Goal: Task Accomplishment & Management: Use online tool/utility

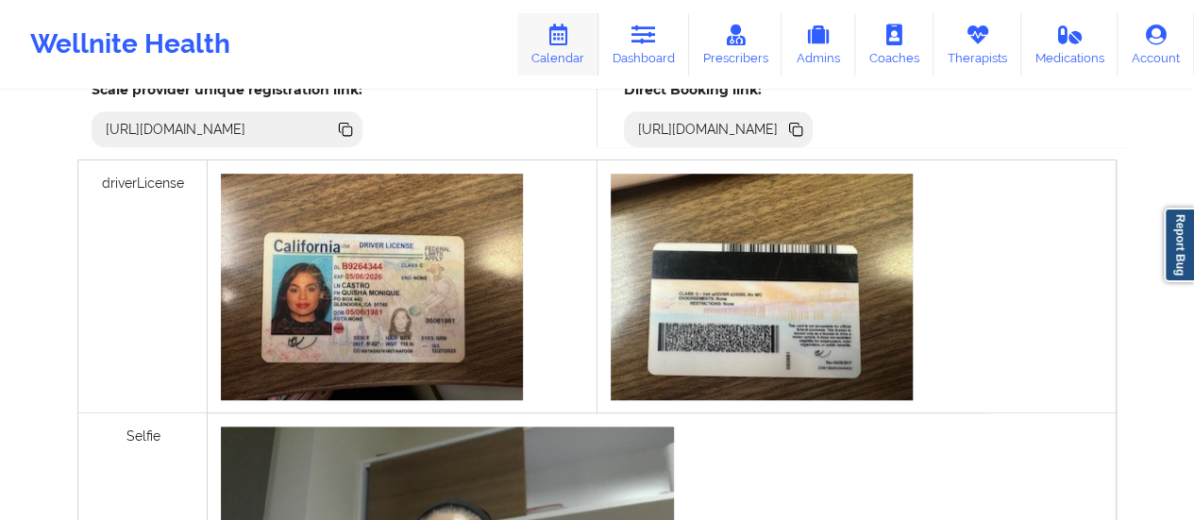
click at [566, 40] on icon at bounding box center [558, 35] width 25 height 21
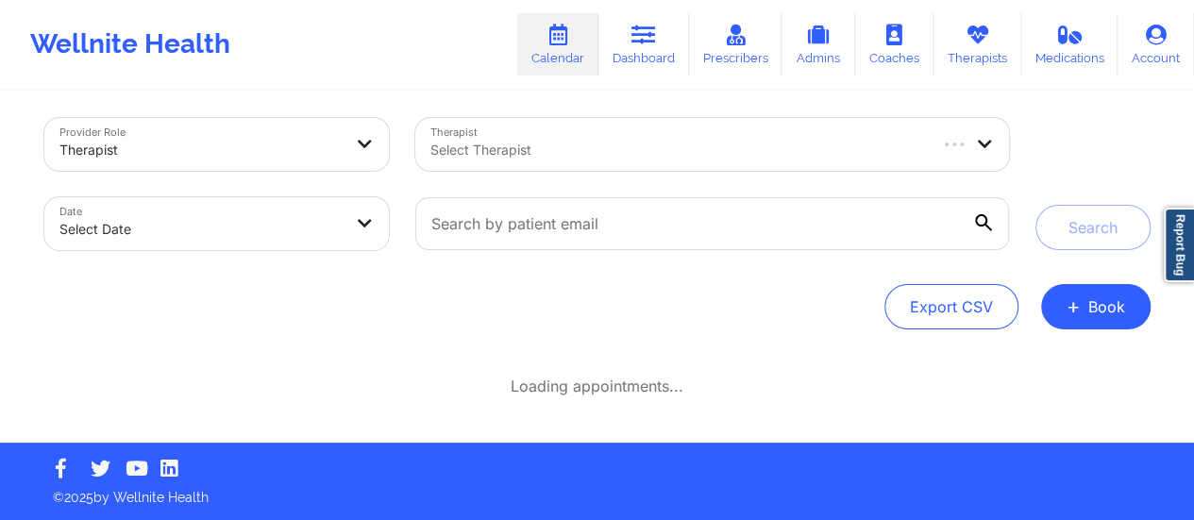
scroll to position [8, 0]
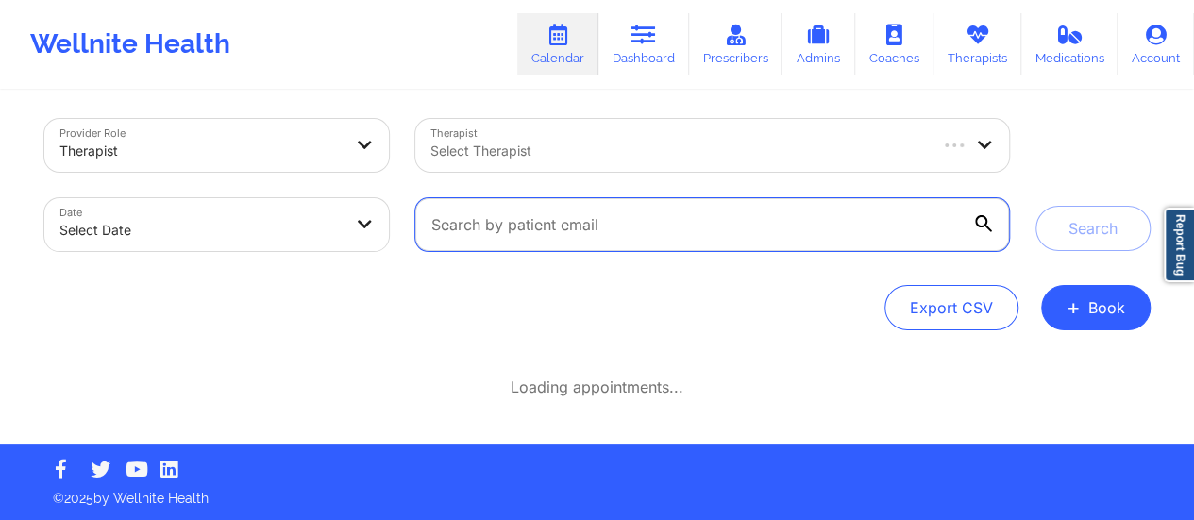
click at [875, 210] on input "text" at bounding box center [711, 224] width 593 height 53
paste input "[EMAIL_ADDRESS][DOMAIN_NAME]"
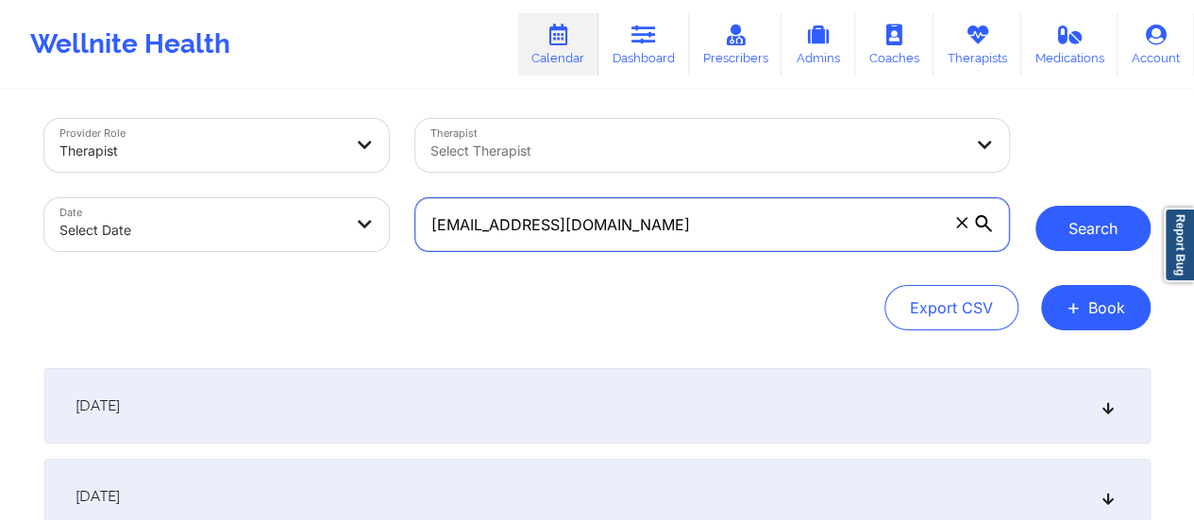
type input "[EMAIL_ADDRESS][DOMAIN_NAME]"
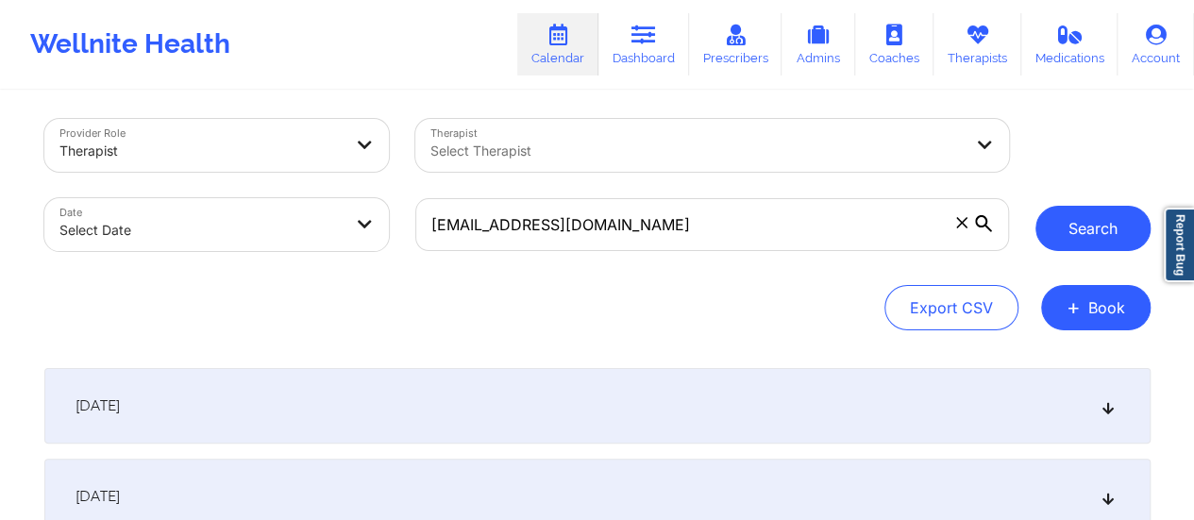
click at [1114, 233] on button "Search" at bounding box center [1092, 228] width 115 height 45
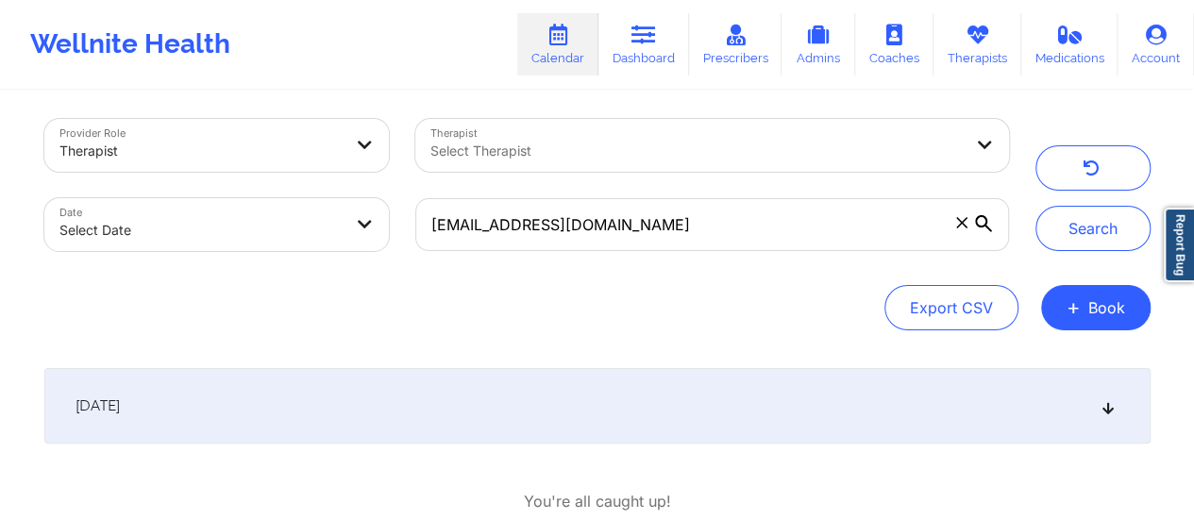
click at [795, 390] on div "[DATE]" at bounding box center [597, 406] width 1106 height 76
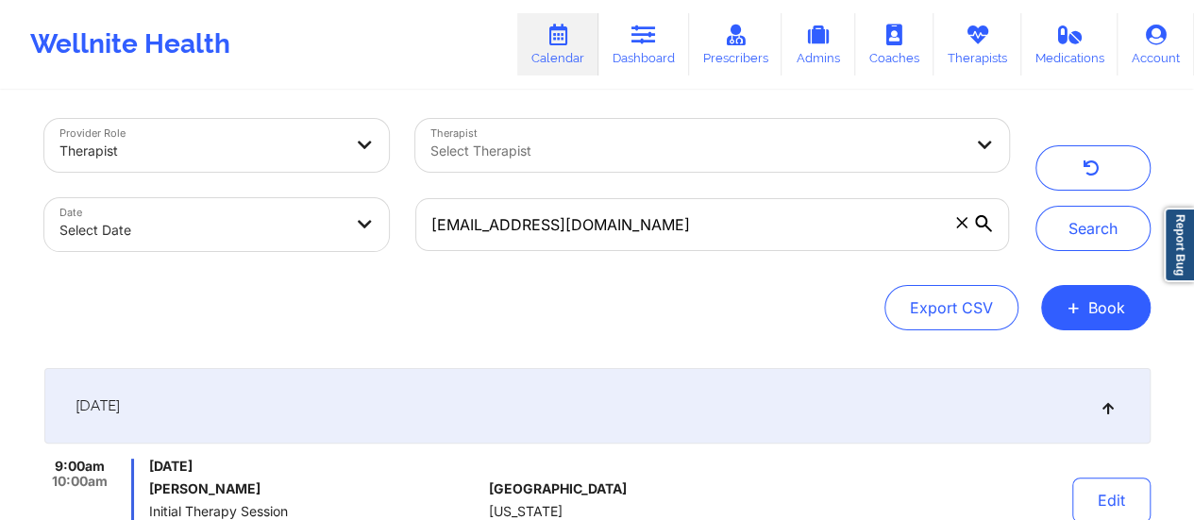
scroll to position [222, 0]
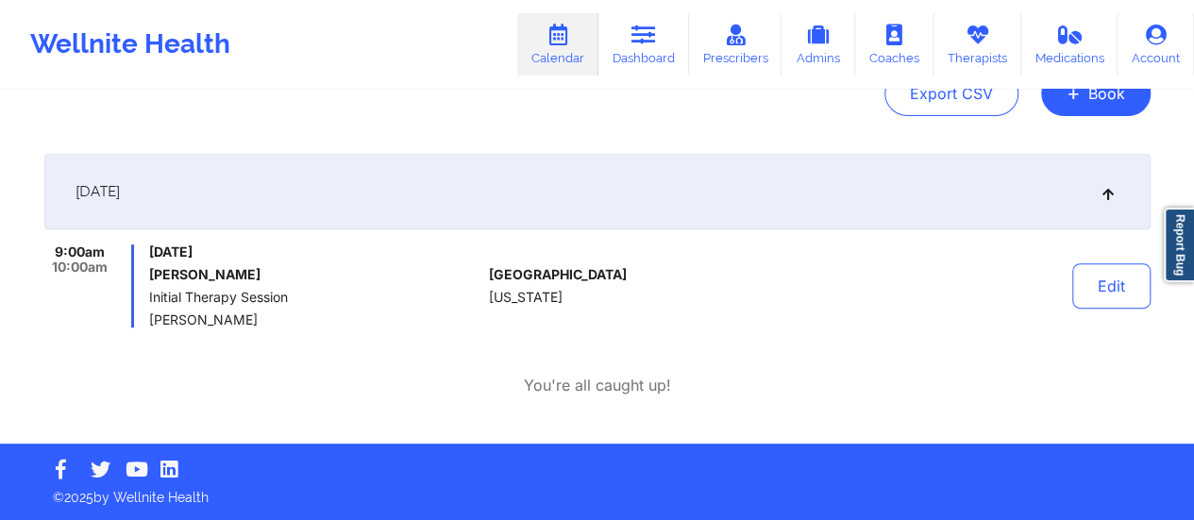
drag, startPoint x: 294, startPoint y: 326, endPoint x: 145, endPoint y: 324, distance: 149.1
click at [145, 324] on div "9:00am 10:00am [DATE] [PERSON_NAME] Initial Therapy Session [PERSON_NAME]" at bounding box center [262, 285] width 437 height 83
copy span "[PERSON_NAME]"
click at [644, 41] on icon at bounding box center [643, 35] width 25 height 21
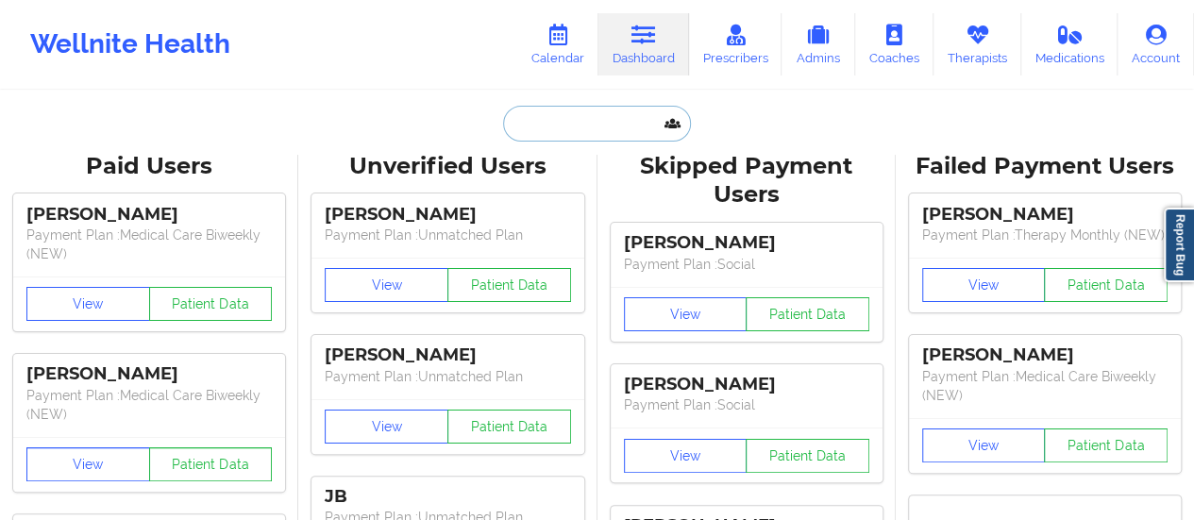
click at [555, 122] on input "text" at bounding box center [596, 124] width 187 height 36
paste input "[EMAIL_ADDRESS][DOMAIN_NAME]"
type input "[EMAIL_ADDRESS][DOMAIN_NAME]"
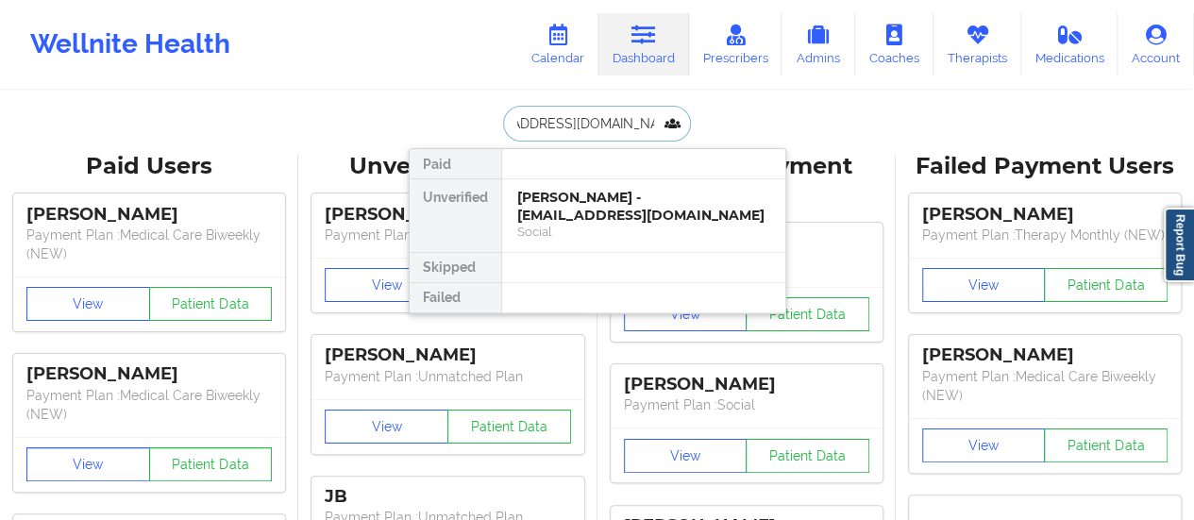
click at [613, 207] on div "[PERSON_NAME] - [EMAIL_ADDRESS][DOMAIN_NAME]" at bounding box center [643, 206] width 253 height 35
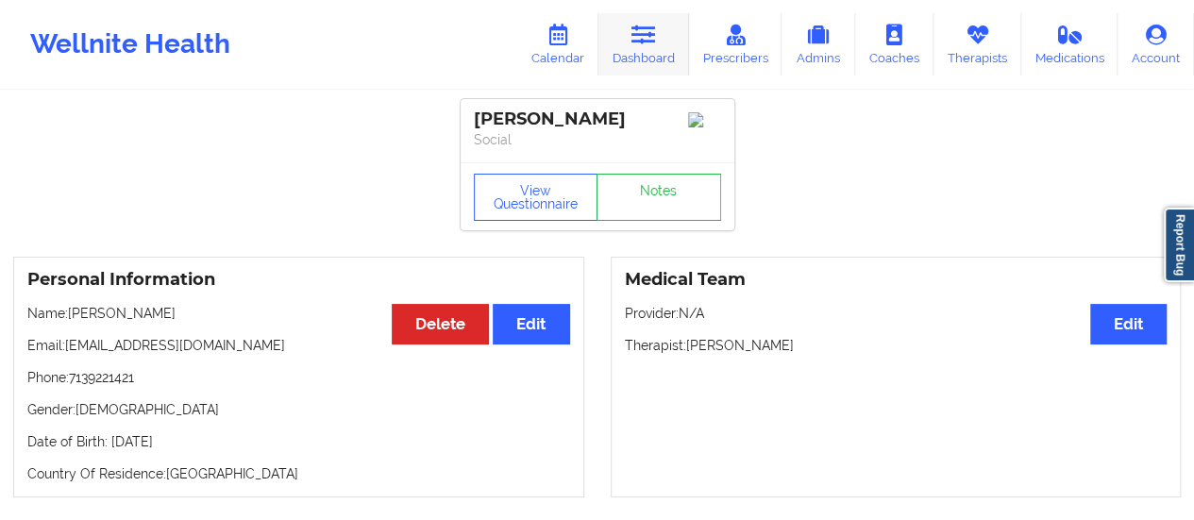
click at [638, 41] on icon at bounding box center [643, 35] width 25 height 21
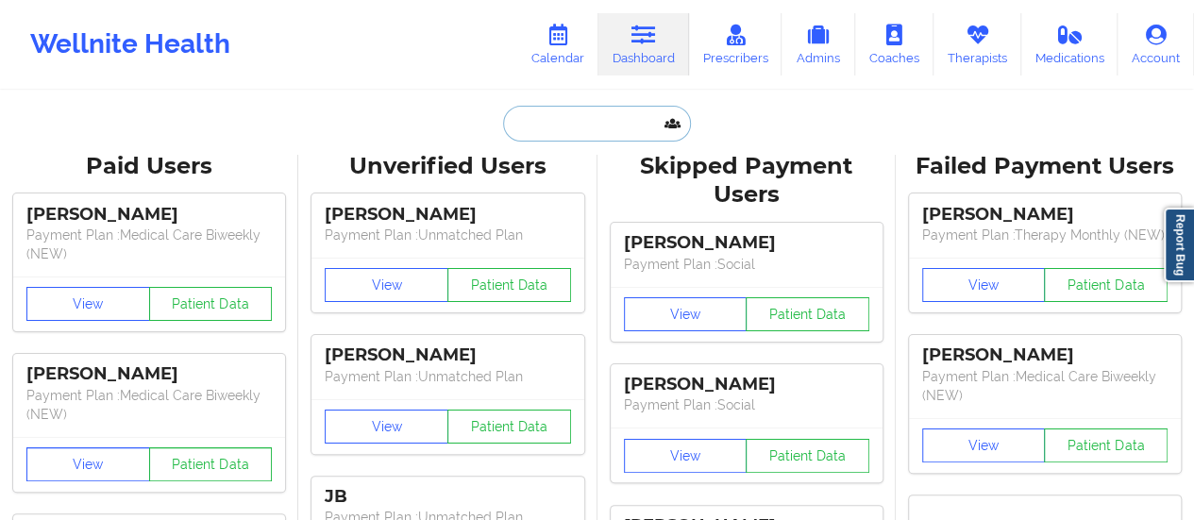
click at [580, 122] on input "text" at bounding box center [596, 124] width 187 height 36
paste input "[EMAIL_ADDRESS][DOMAIN_NAME]"
type input "[EMAIL_ADDRESS][DOMAIN_NAME]"
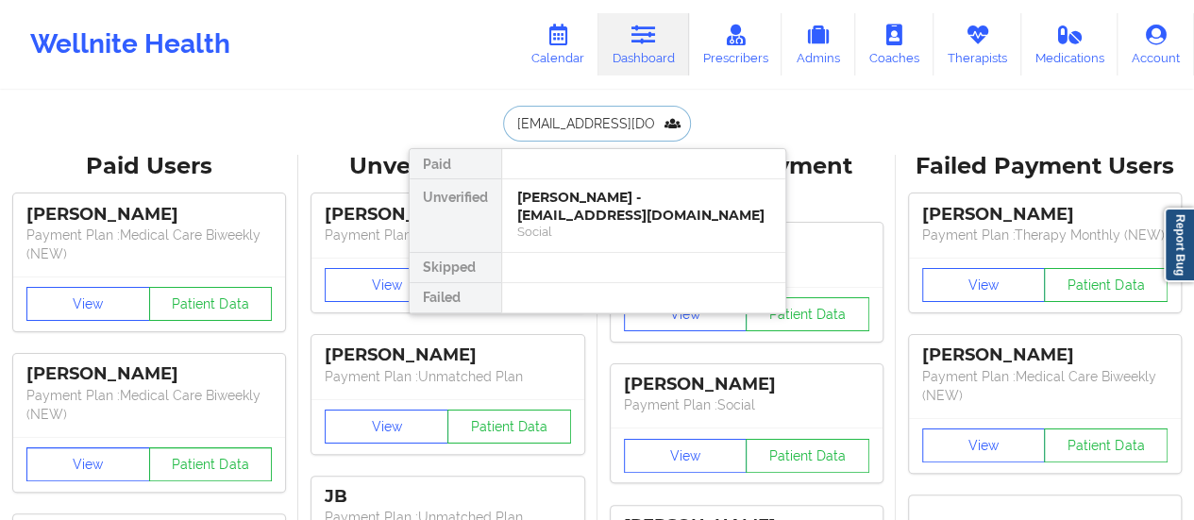
scroll to position [0, 56]
click at [617, 232] on div "Social" at bounding box center [643, 232] width 253 height 16
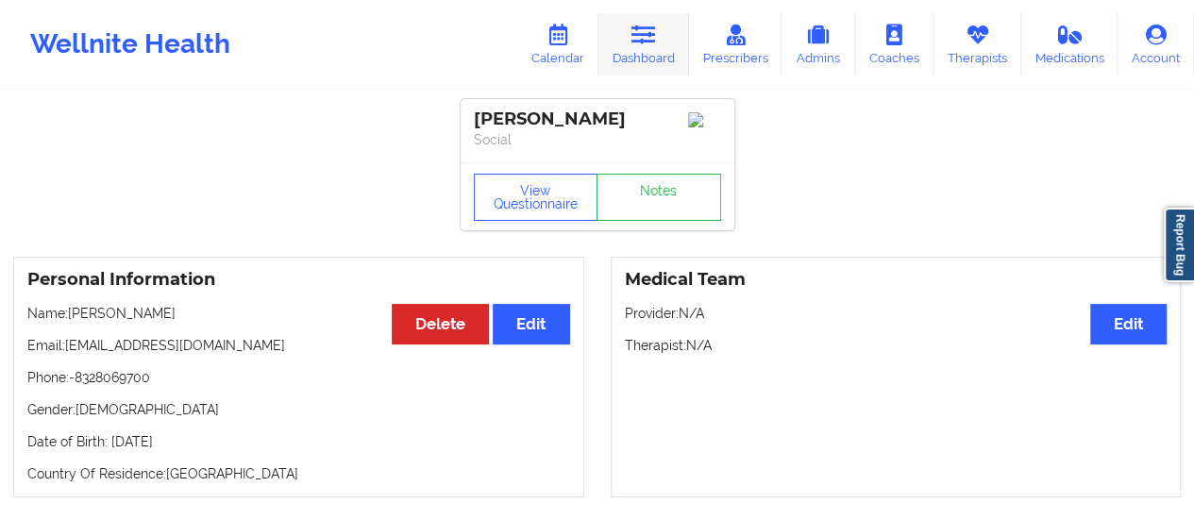
click at [629, 61] on link "Dashboard" at bounding box center [643, 44] width 91 height 62
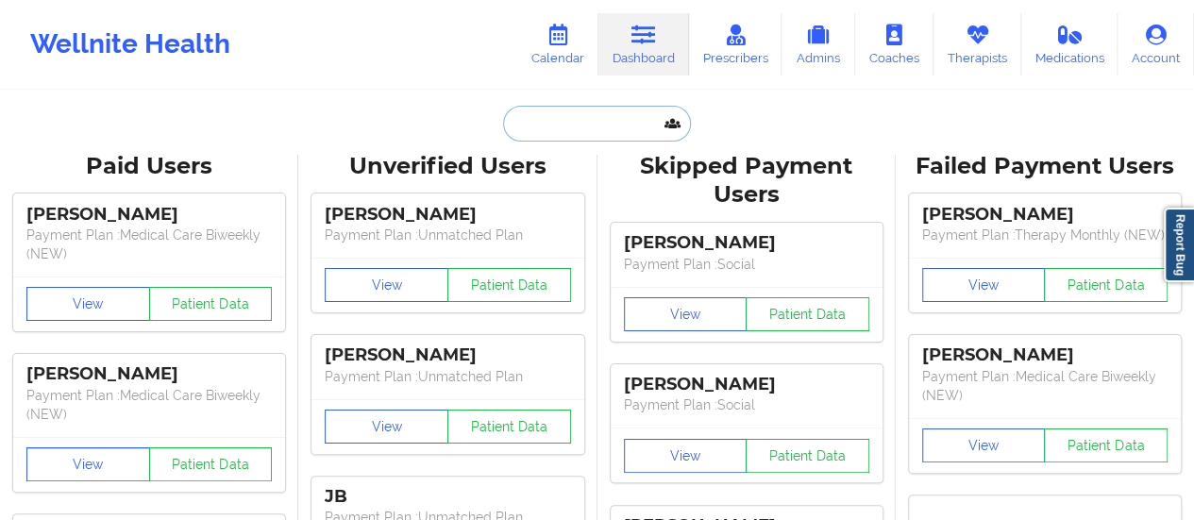
click at [557, 106] on input "text" at bounding box center [596, 124] width 187 height 36
paste input "[EMAIL_ADDRESS][DOMAIN_NAME]"
type input "[EMAIL_ADDRESS][DOMAIN_NAME]"
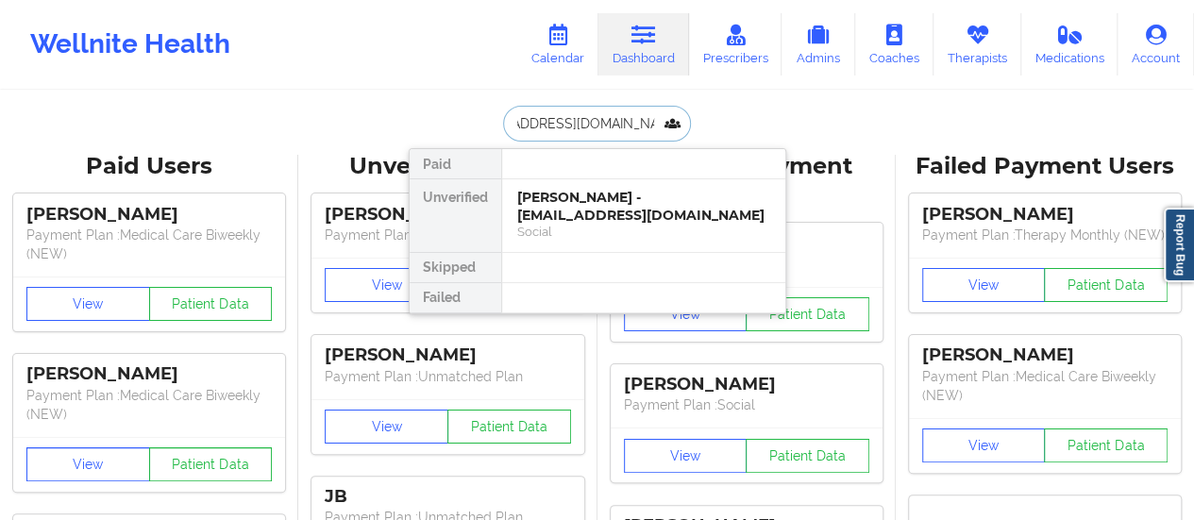
click at [561, 205] on div "[PERSON_NAME] - [EMAIL_ADDRESS][DOMAIN_NAME]" at bounding box center [643, 206] width 253 height 35
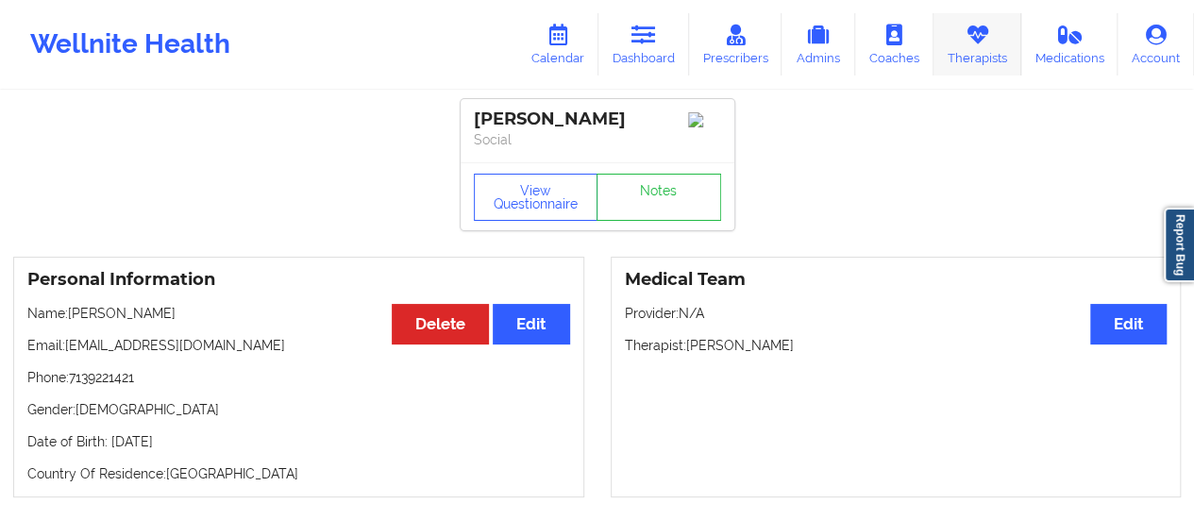
click at [952, 48] on link "Therapists" at bounding box center [977, 44] width 88 height 62
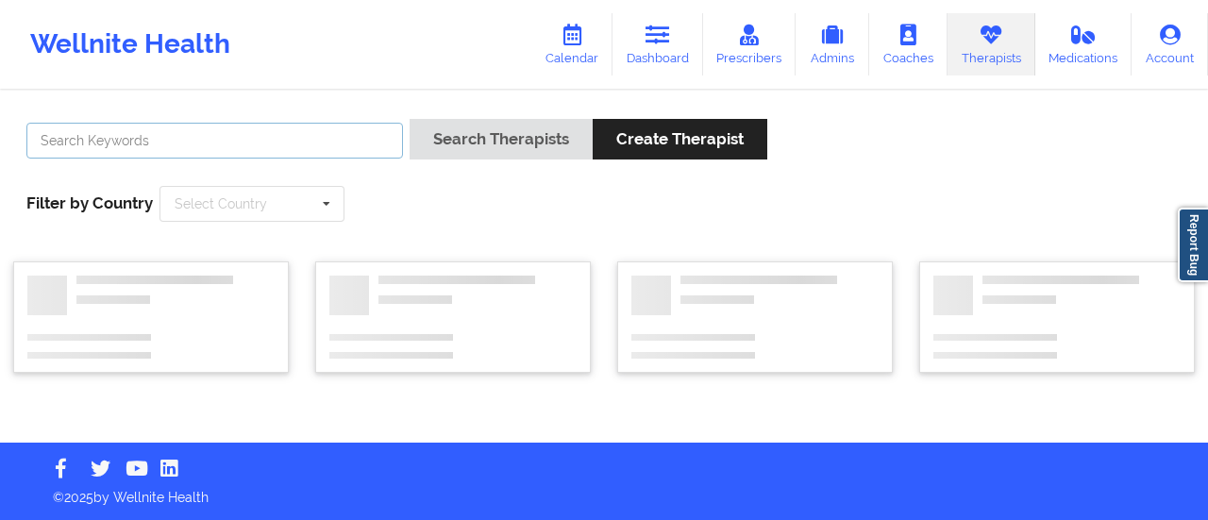
click at [378, 132] on input "text" at bounding box center [214, 141] width 377 height 36
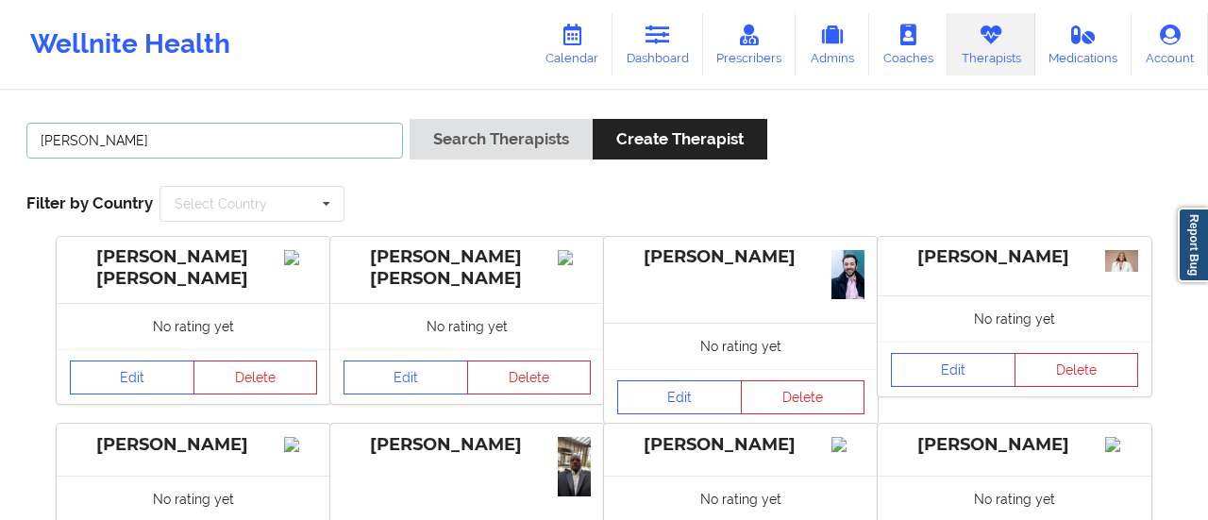
type input "[PERSON_NAME]"
click at [410, 119] on button "Search Therapists" at bounding box center [501, 139] width 183 height 41
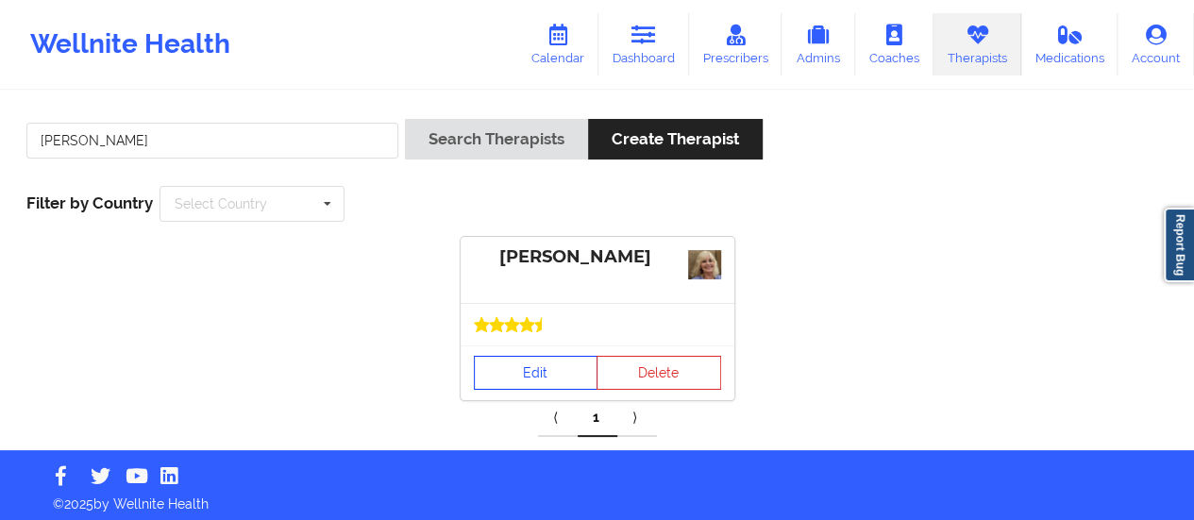
click at [522, 379] on link "Edit" at bounding box center [536, 373] width 125 height 34
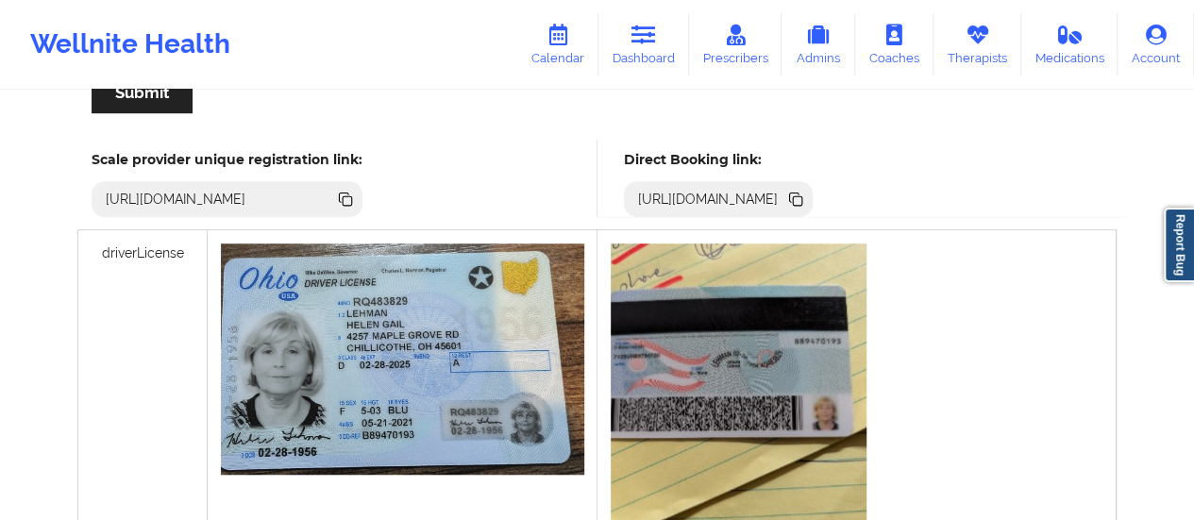
scroll to position [513, 0]
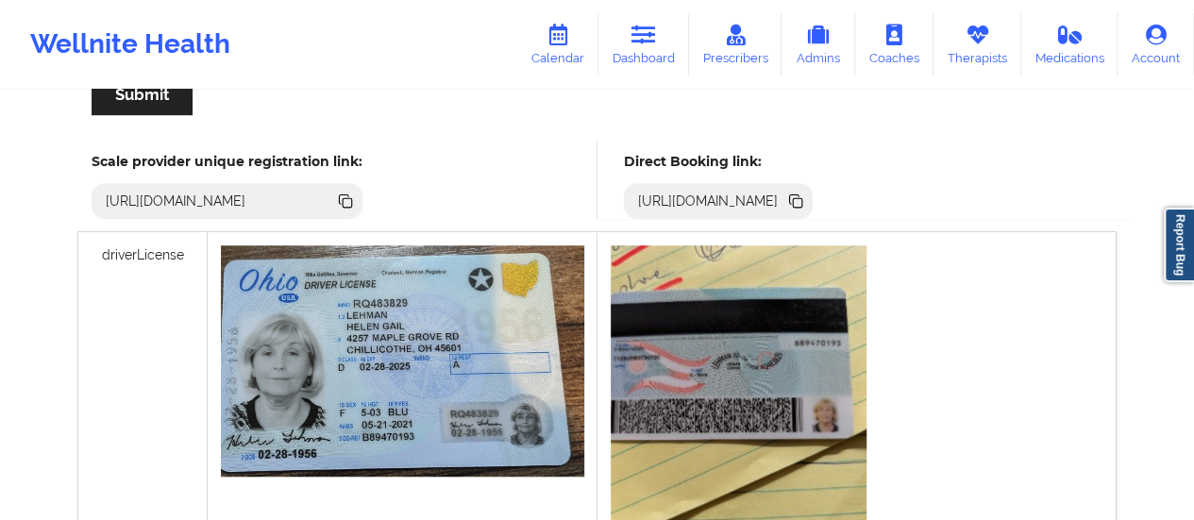
click at [799, 201] on icon at bounding box center [794, 198] width 9 height 9
click at [557, 44] on icon at bounding box center [558, 35] width 25 height 21
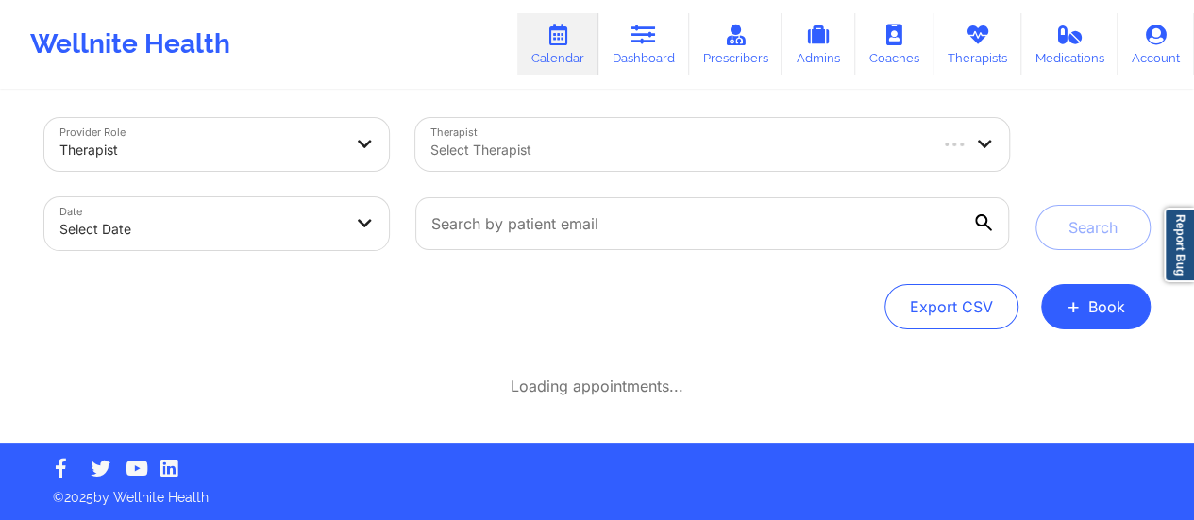
scroll to position [8, 0]
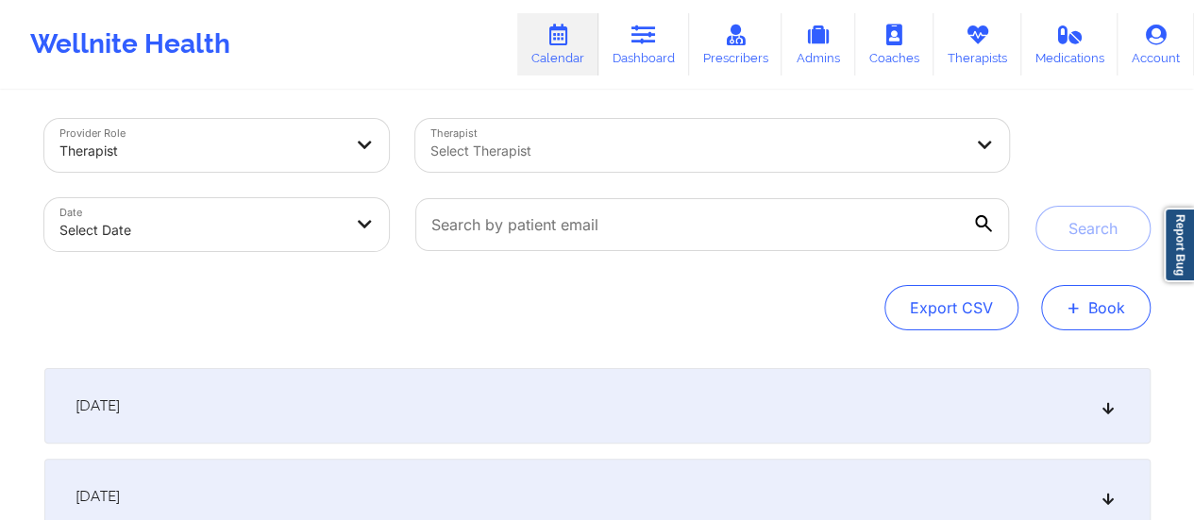
click at [1092, 459] on div "[DATE]" at bounding box center [597, 497] width 1106 height 76
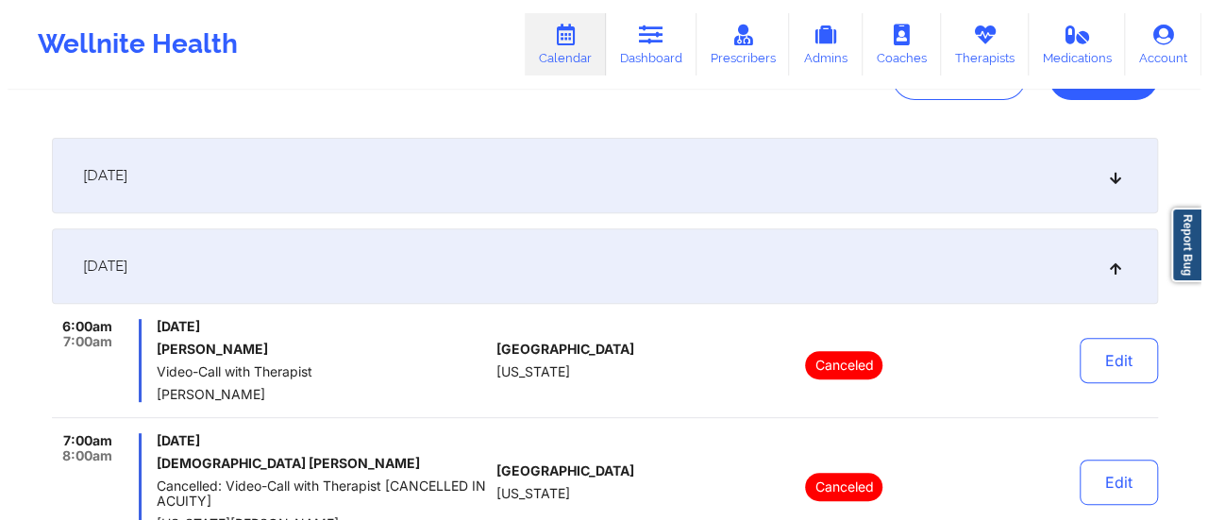
scroll to position [0, 0]
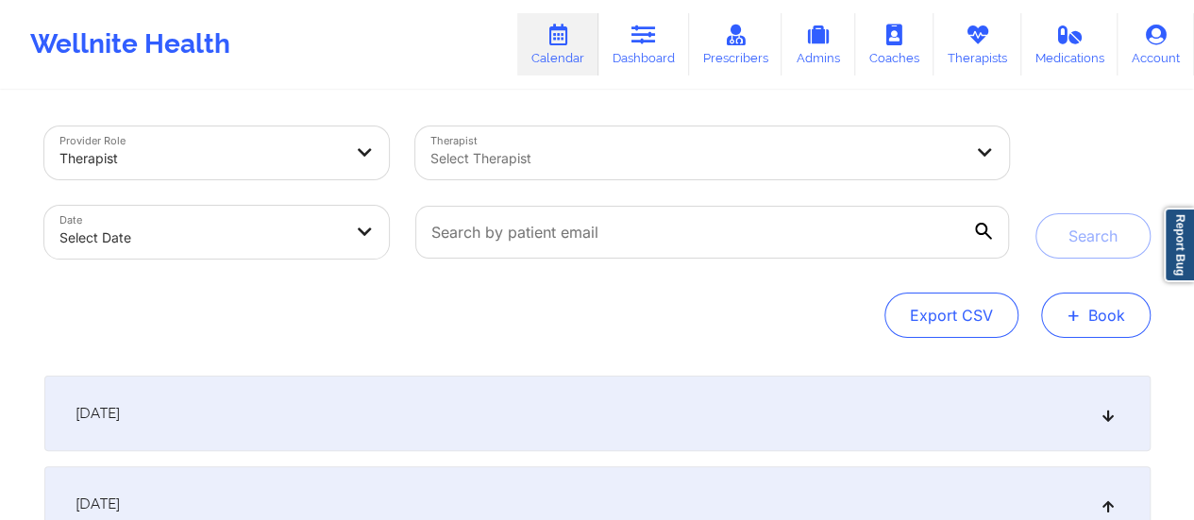
click at [1084, 312] on button "+ Book" at bounding box center [1095, 315] width 109 height 45
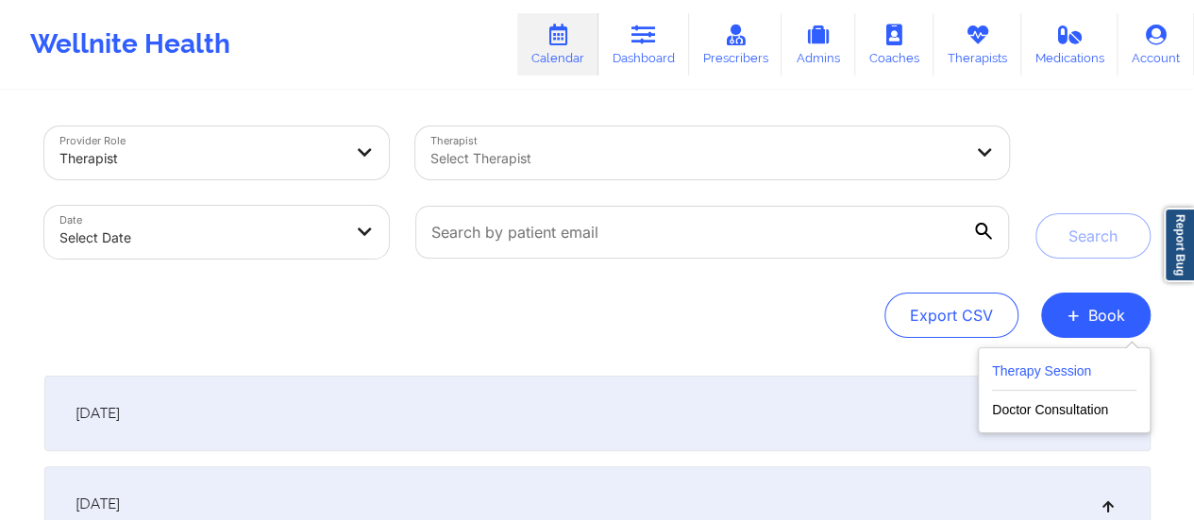
click at [1053, 362] on button "Therapy Session" at bounding box center [1064, 375] width 144 height 31
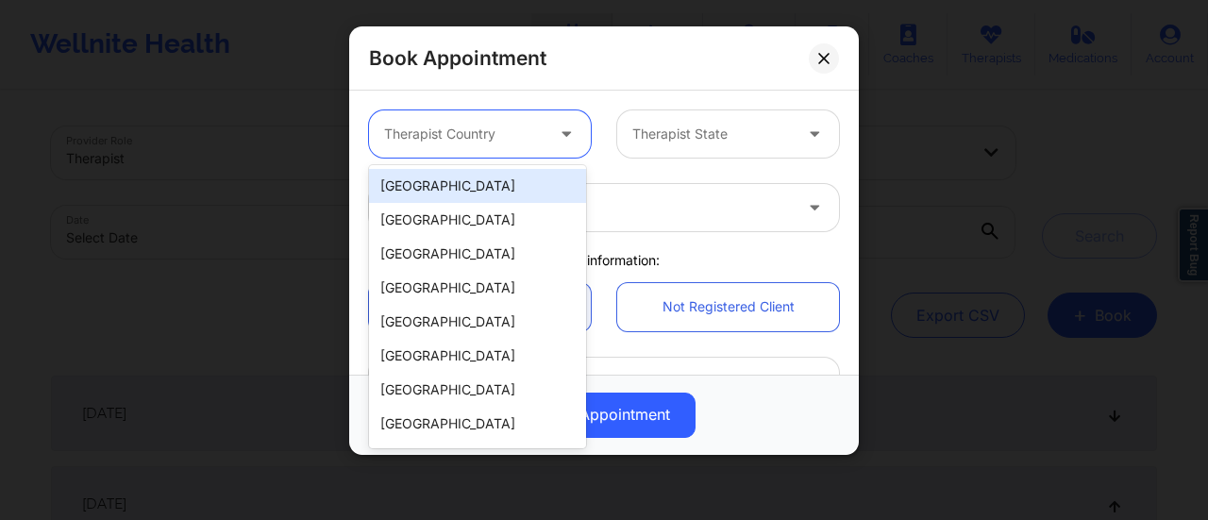
click at [521, 123] on div at bounding box center [464, 134] width 160 height 23
click at [454, 184] on div "[GEOGRAPHIC_DATA]" at bounding box center [477, 186] width 217 height 34
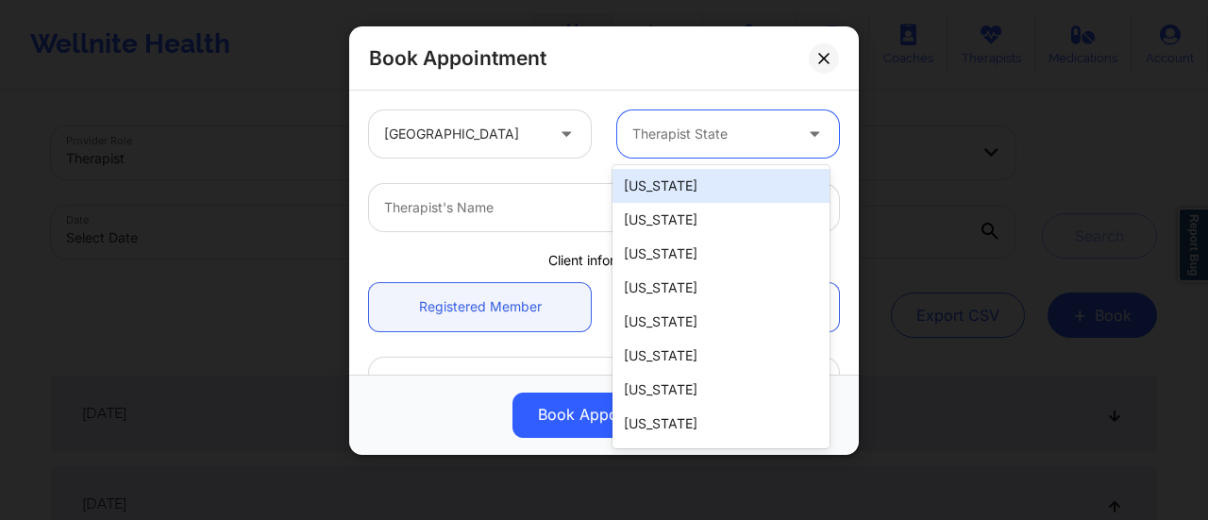
click at [656, 148] on div "Therapist State" at bounding box center [705, 133] width 177 height 47
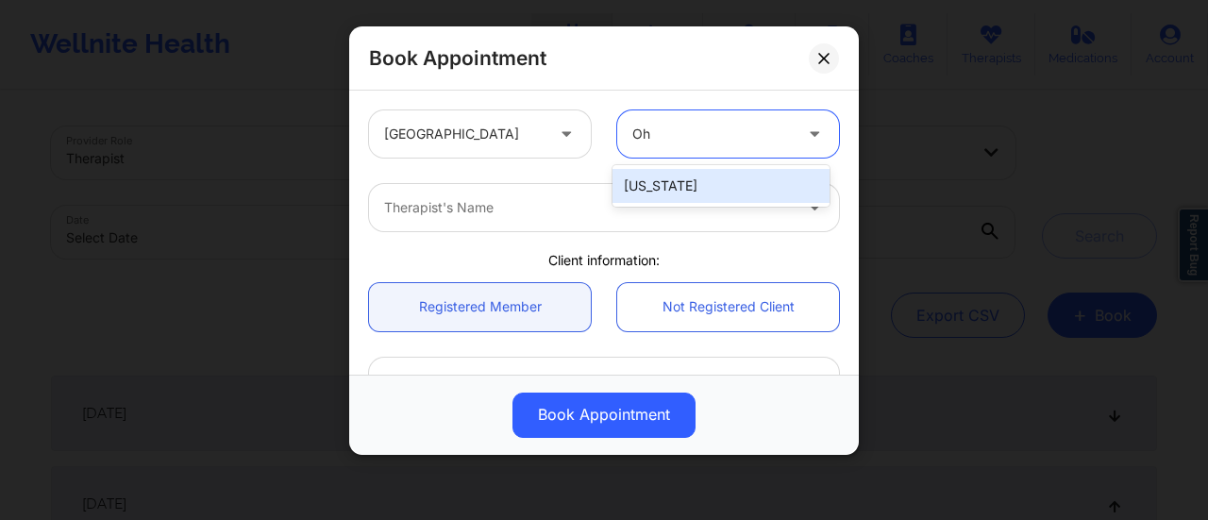
type input "Ohi"
click at [666, 180] on div "[US_STATE]" at bounding box center [721, 186] width 217 height 34
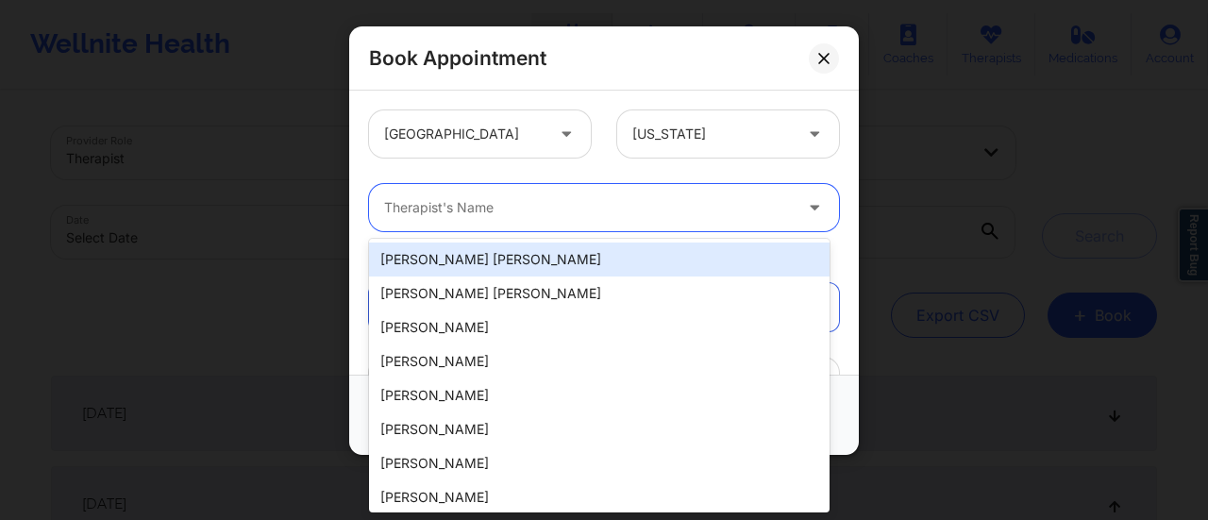
click at [497, 213] on div at bounding box center [588, 207] width 408 height 23
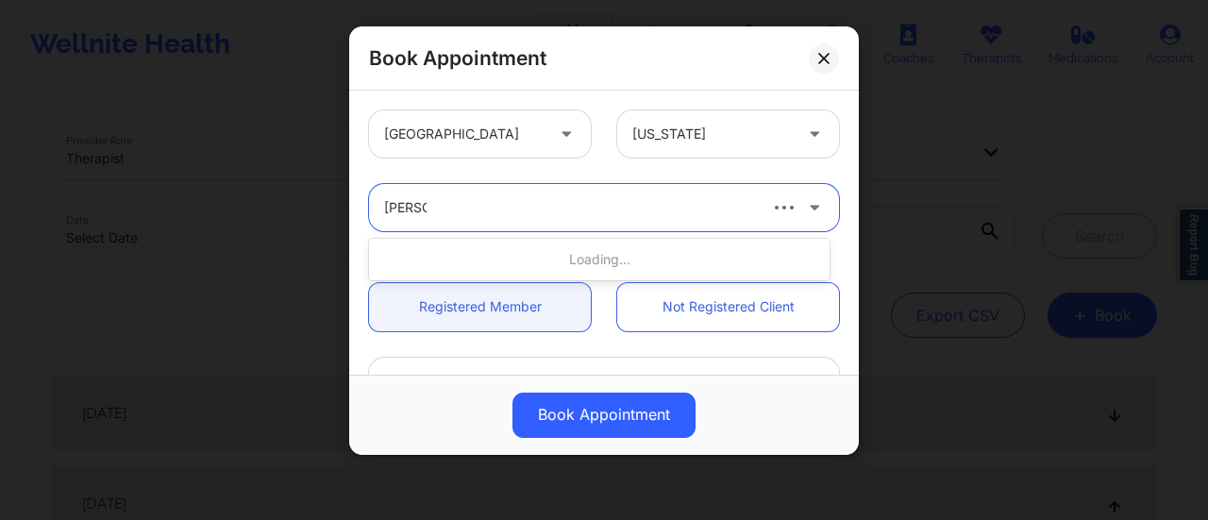
type input "[PERSON_NAME]"
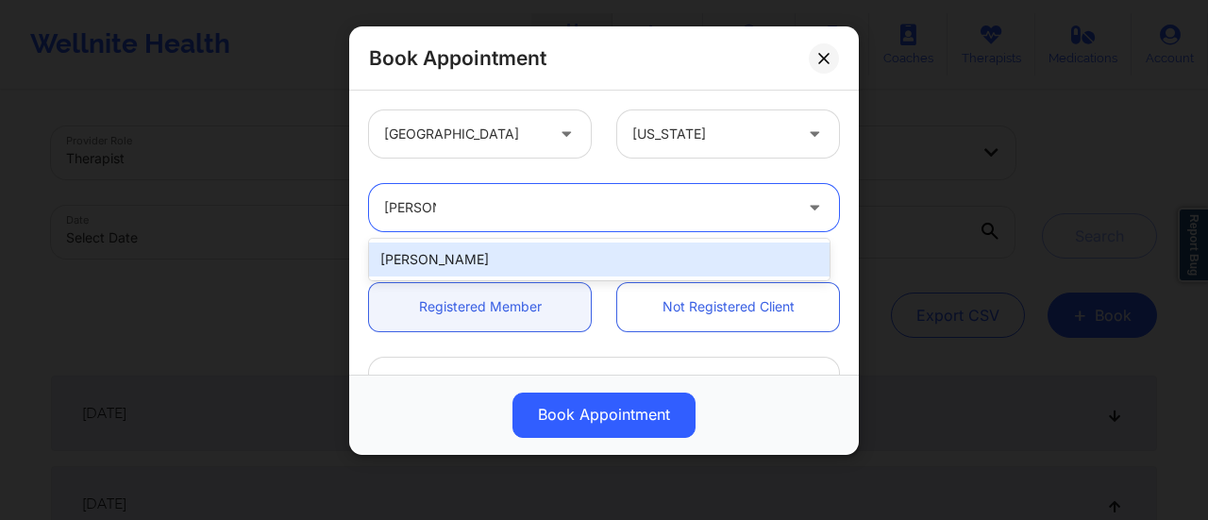
click at [493, 263] on div "[PERSON_NAME]" at bounding box center [599, 260] width 461 height 34
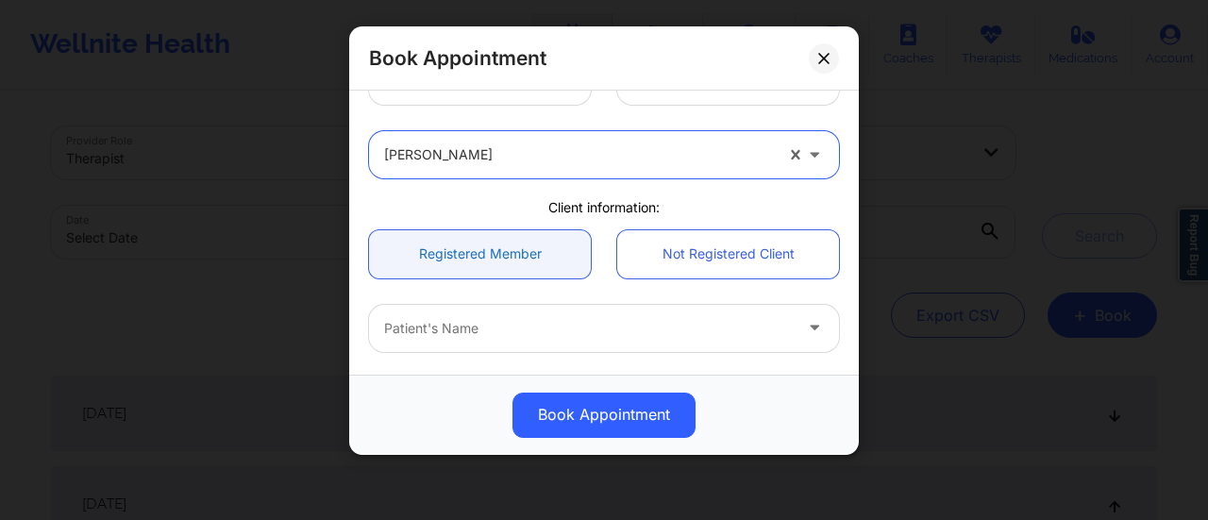
scroll to position [56, 0]
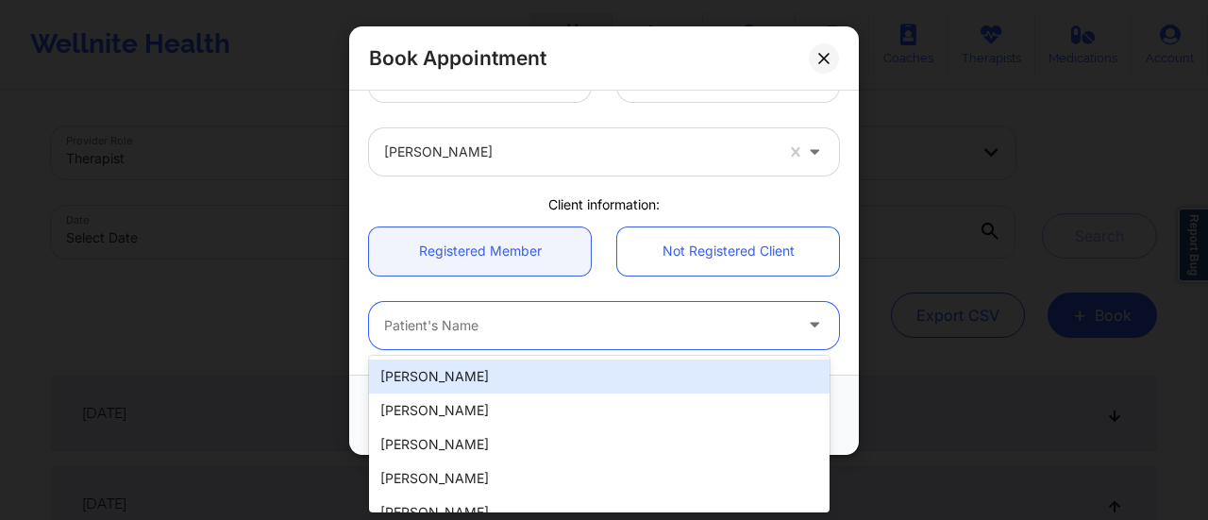
click at [495, 314] on div at bounding box center [588, 325] width 408 height 23
paste input "[PERSON_NAME]"
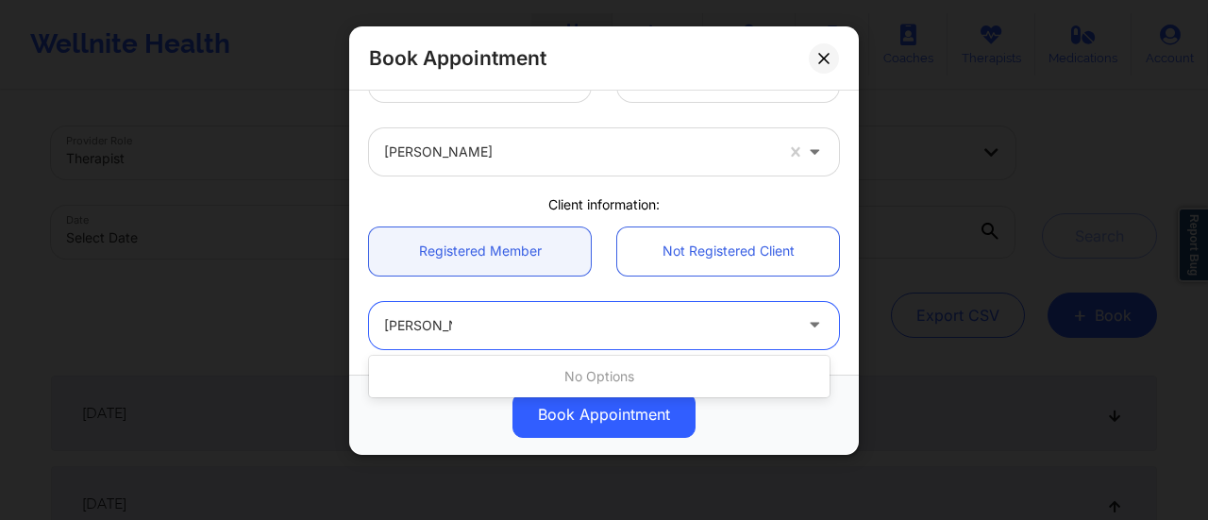
type input "[PERSON_NAME]"
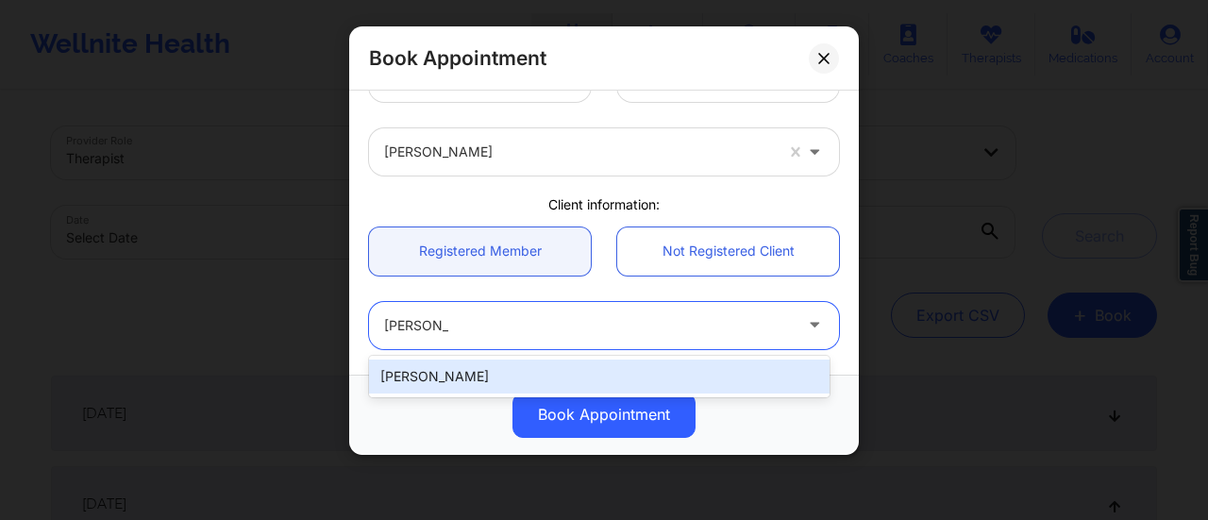
click at [477, 371] on div "[PERSON_NAME]" at bounding box center [599, 377] width 461 height 34
type input "[EMAIL_ADDRESS][DOMAIN_NAME]"
type input "[PHONE_NUMBER]"
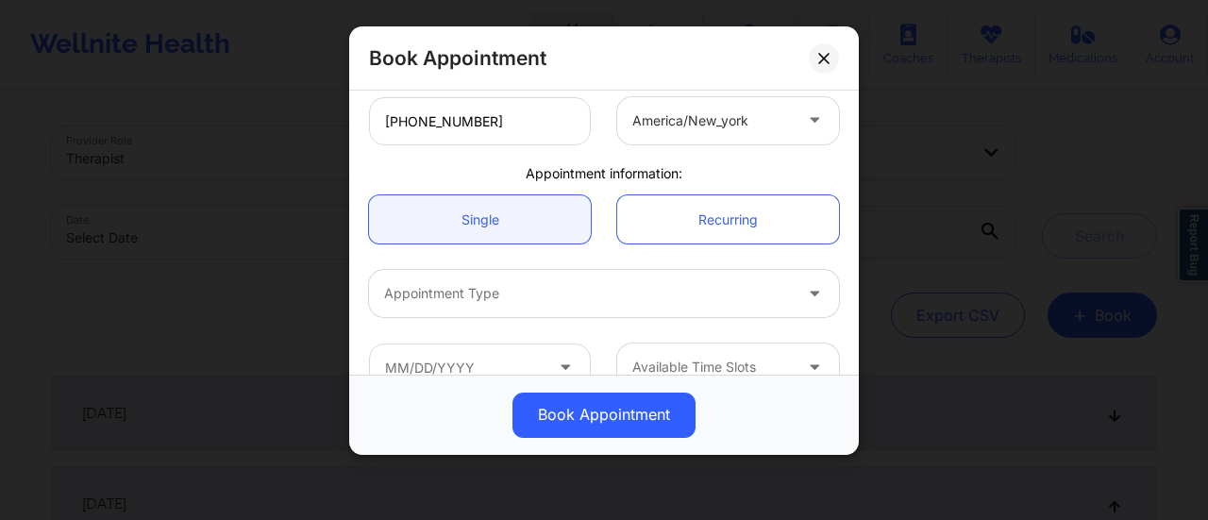
scroll to position [517, 0]
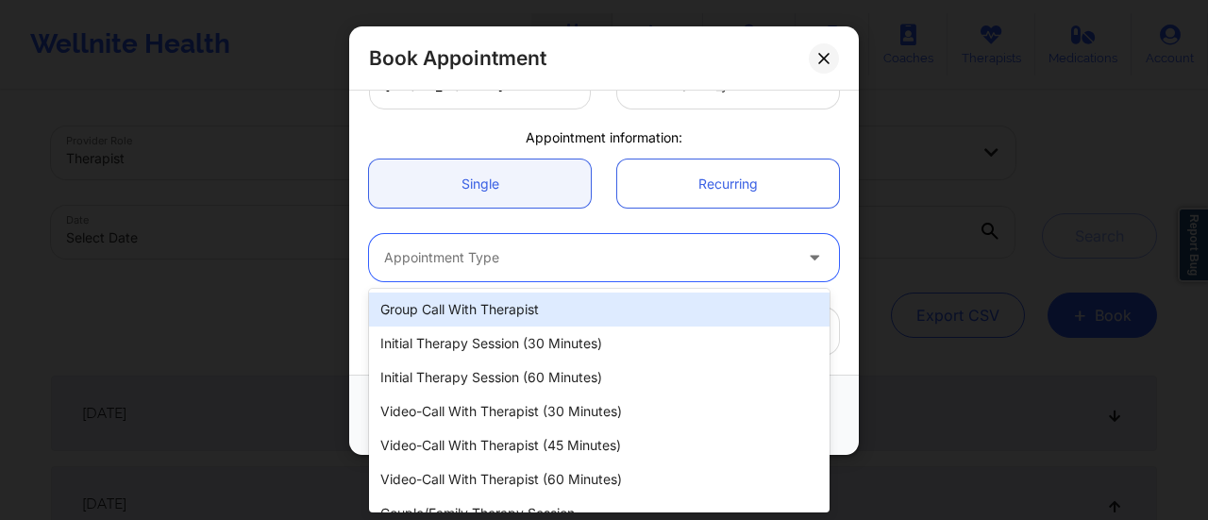
click at [551, 261] on div at bounding box center [588, 257] width 408 height 23
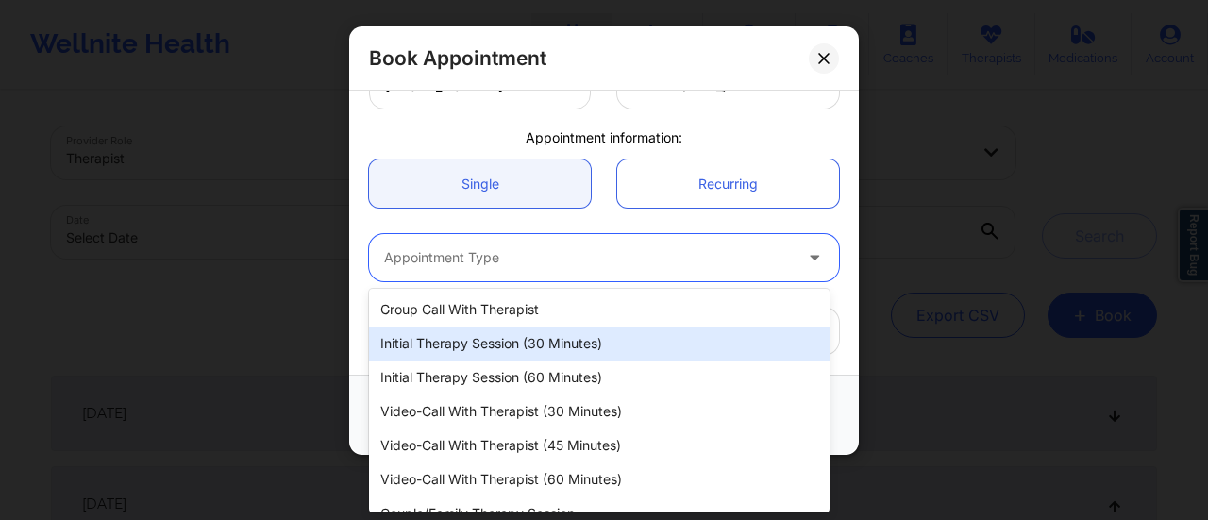
click at [538, 346] on div "Initial Therapy Session (30 minutes)" at bounding box center [599, 344] width 461 height 34
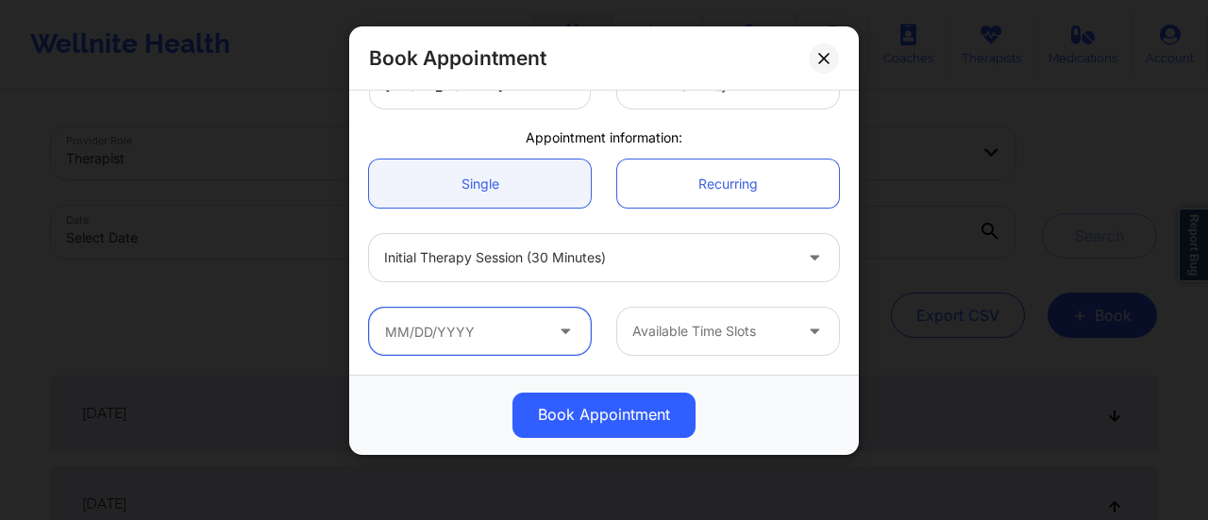
click at [536, 329] on input "text" at bounding box center [480, 331] width 222 height 47
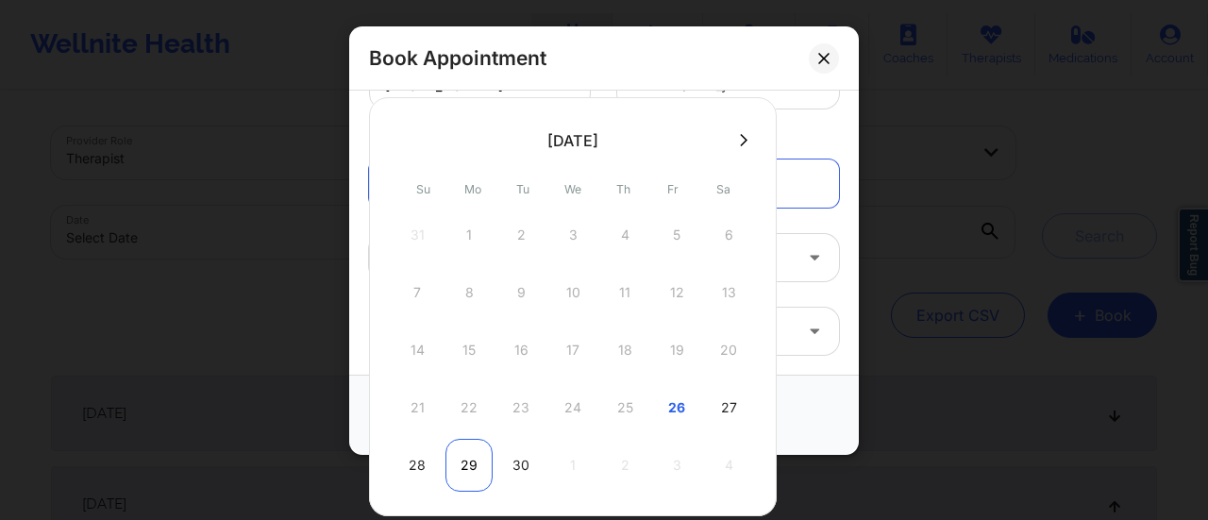
click at [468, 450] on div "29" at bounding box center [469, 465] width 47 height 53
type input "[DATE]"
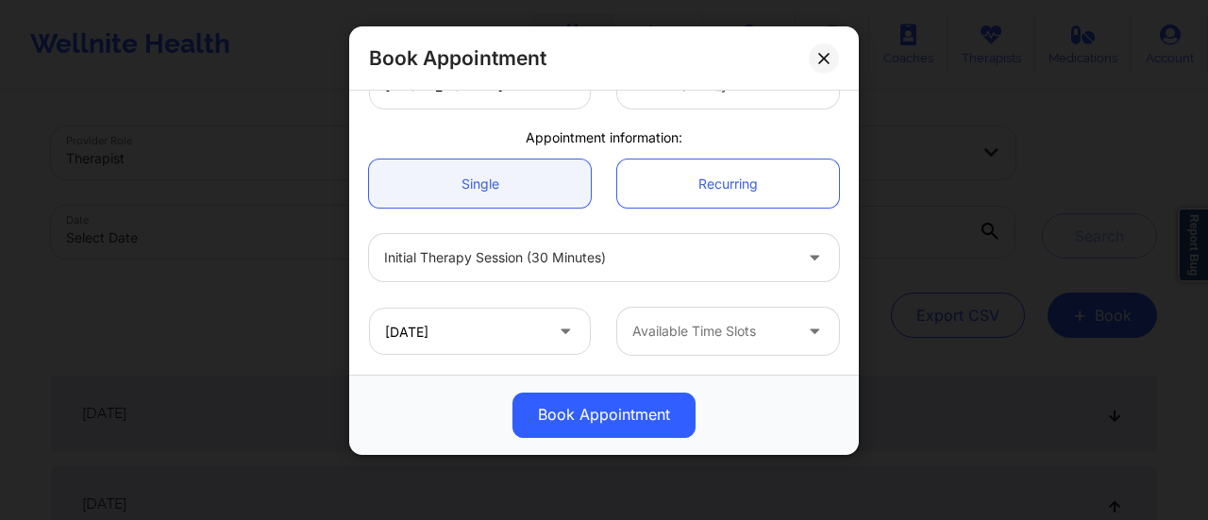
click at [646, 345] on div "Available Time Slots" at bounding box center [705, 331] width 177 height 47
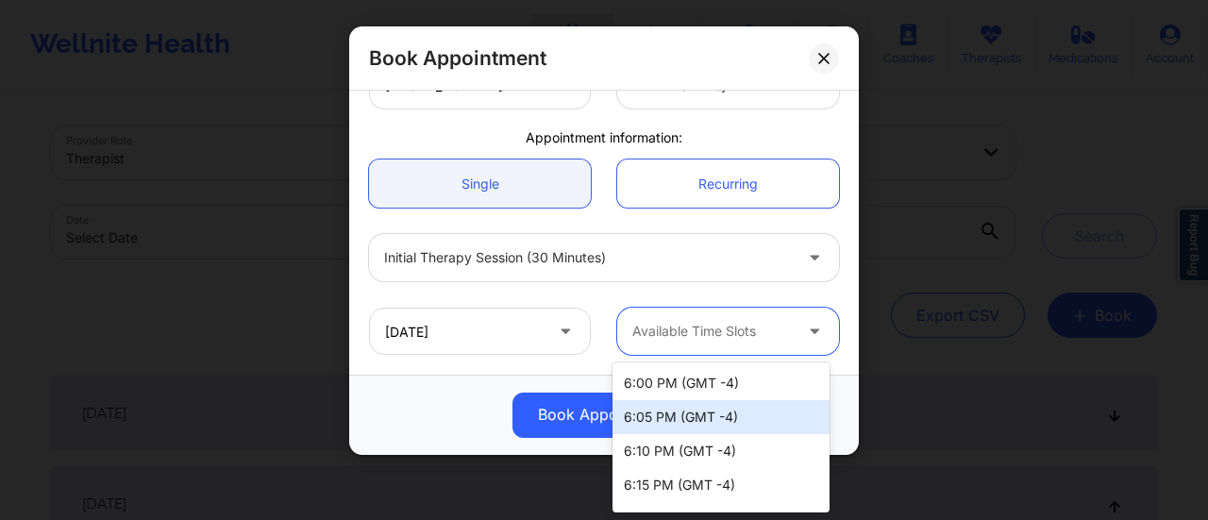
drag, startPoint x: 683, startPoint y: 405, endPoint x: 761, endPoint y: 407, distance: 77.4
click at [761, 407] on div "6:05 PM (GMT -4)" at bounding box center [721, 417] width 217 height 34
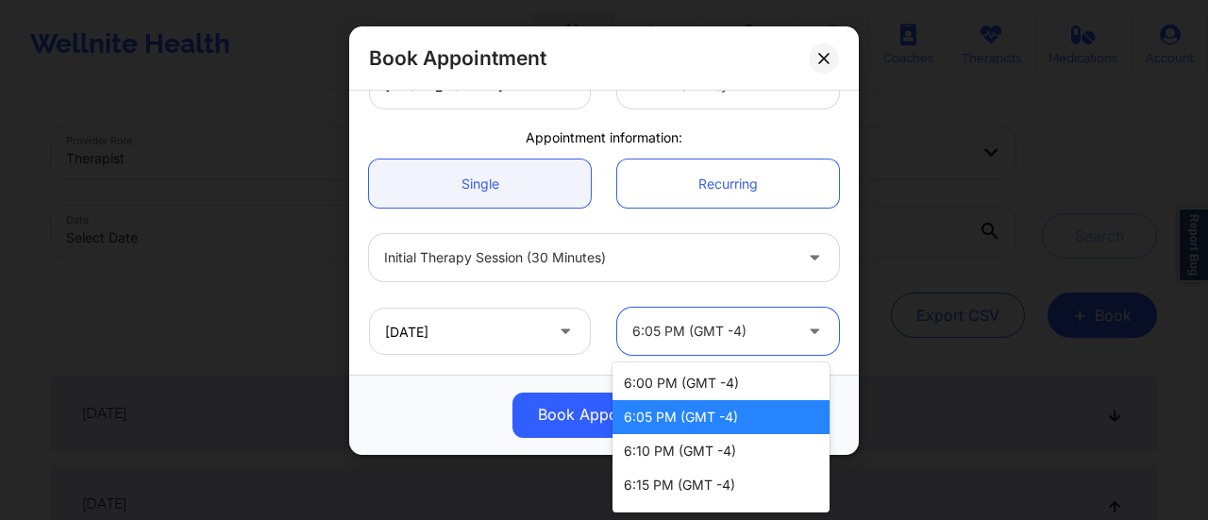
click at [784, 328] on div "6:05 PM (GMT -4)" at bounding box center [705, 331] width 177 height 47
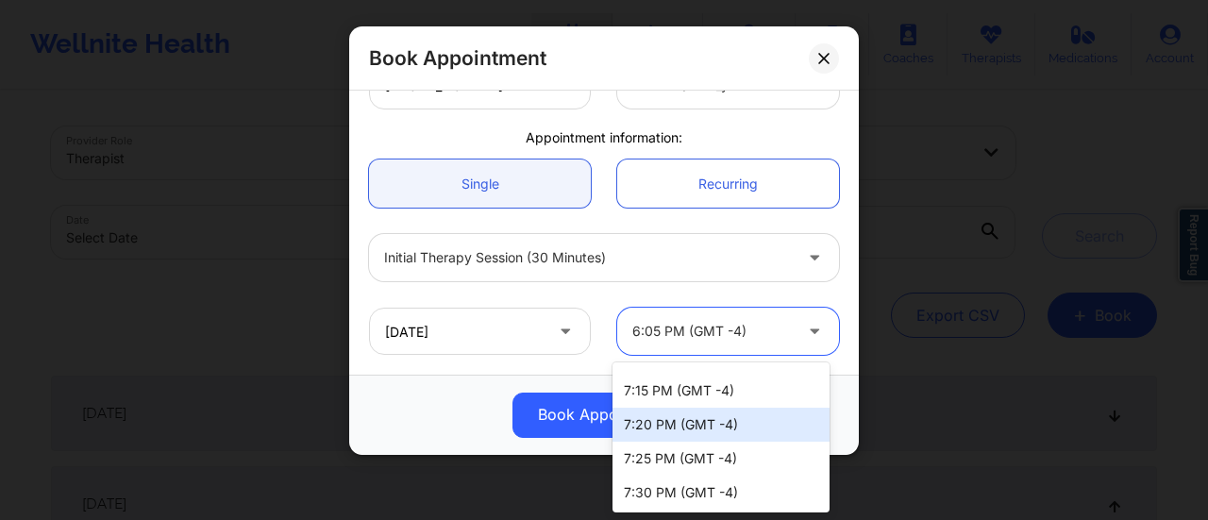
scroll to position [0, 0]
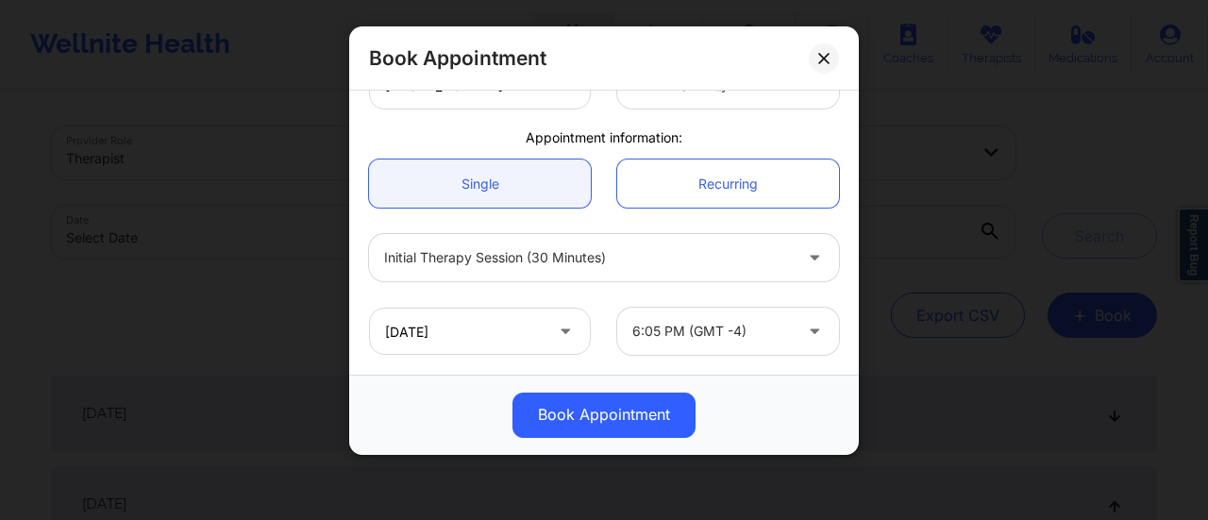
click at [421, 375] on div "Book Appointment" at bounding box center [604, 415] width 510 height 80
